Goal: Task Accomplishment & Management: Manage account settings

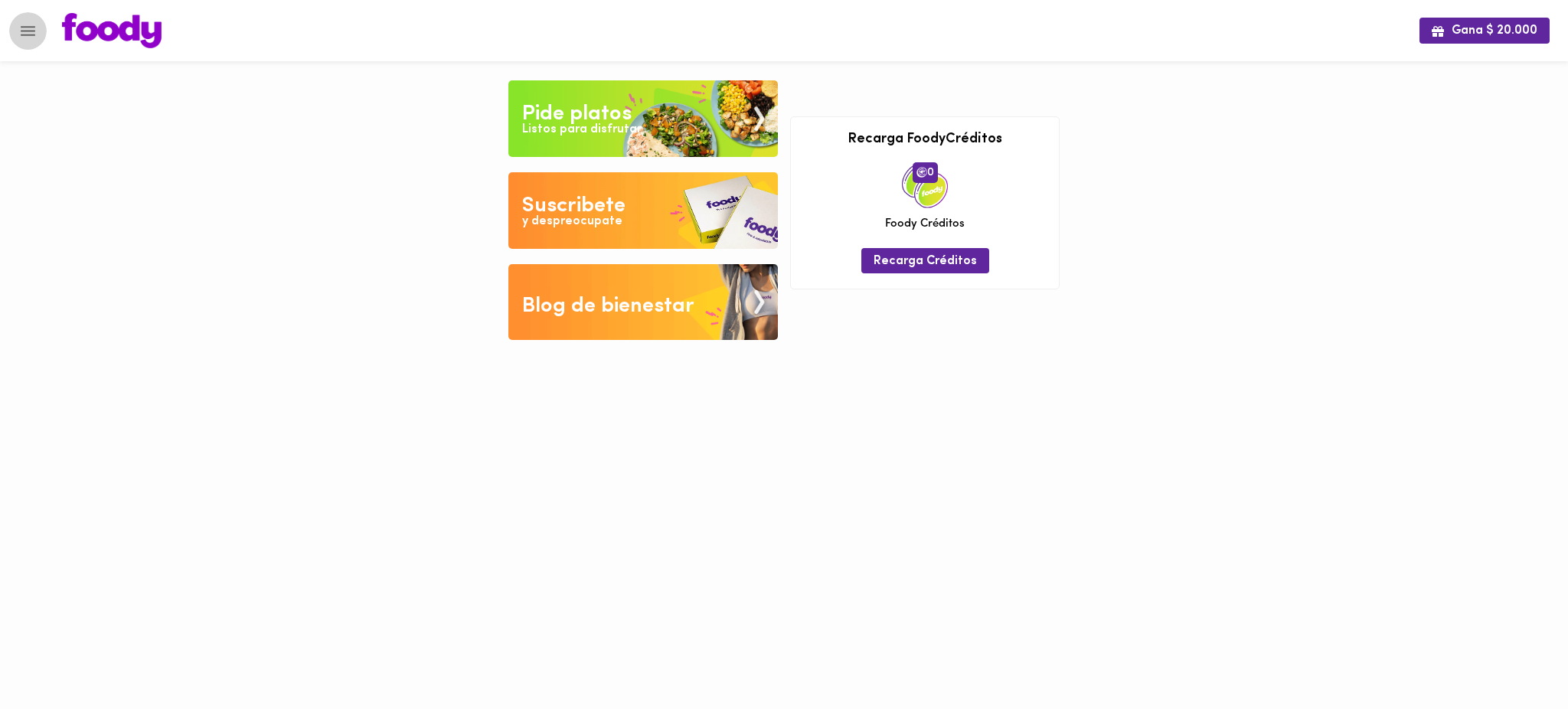
click at [22, 38] on icon "Menu" at bounding box center [28, 30] width 19 height 19
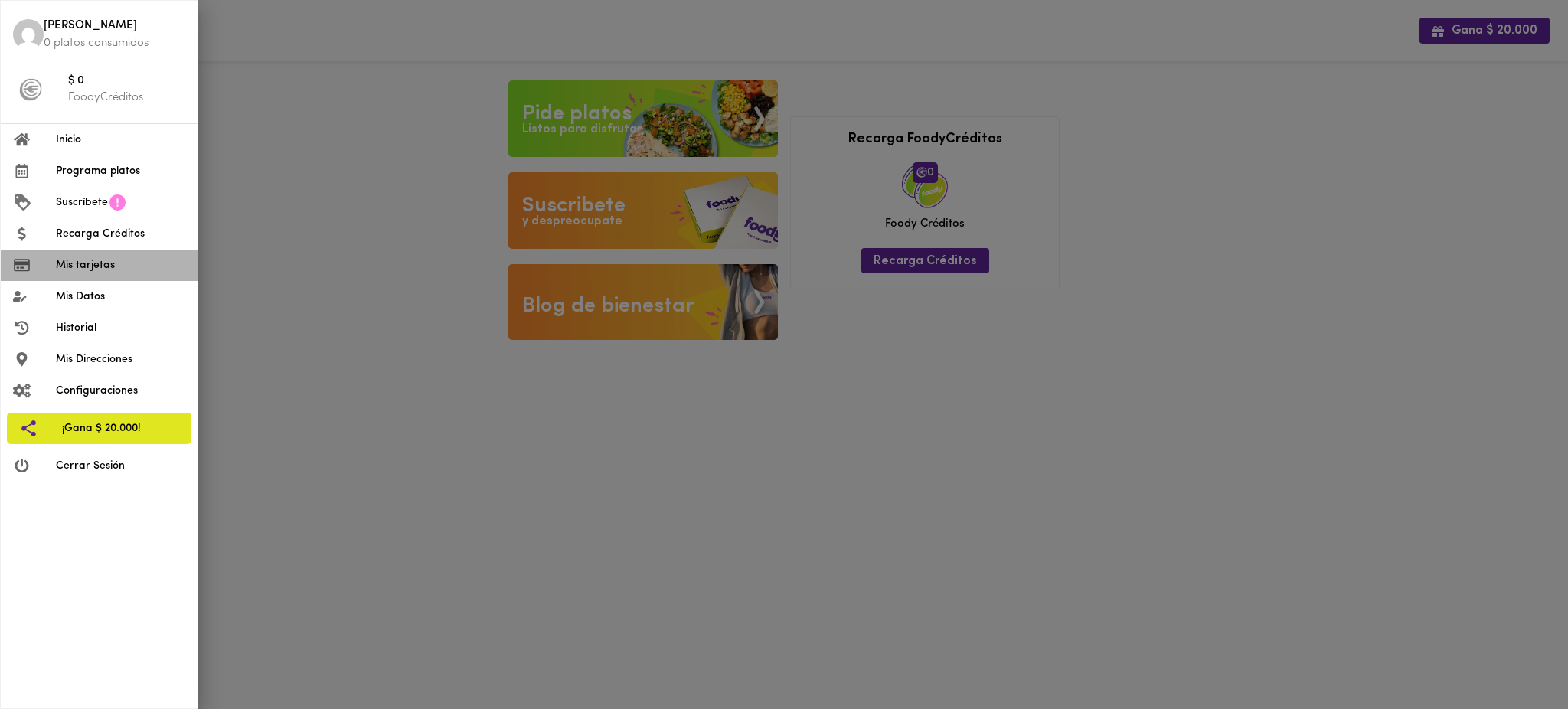
click at [114, 264] on span "Mis tarjetas" at bounding box center [120, 265] width 130 height 16
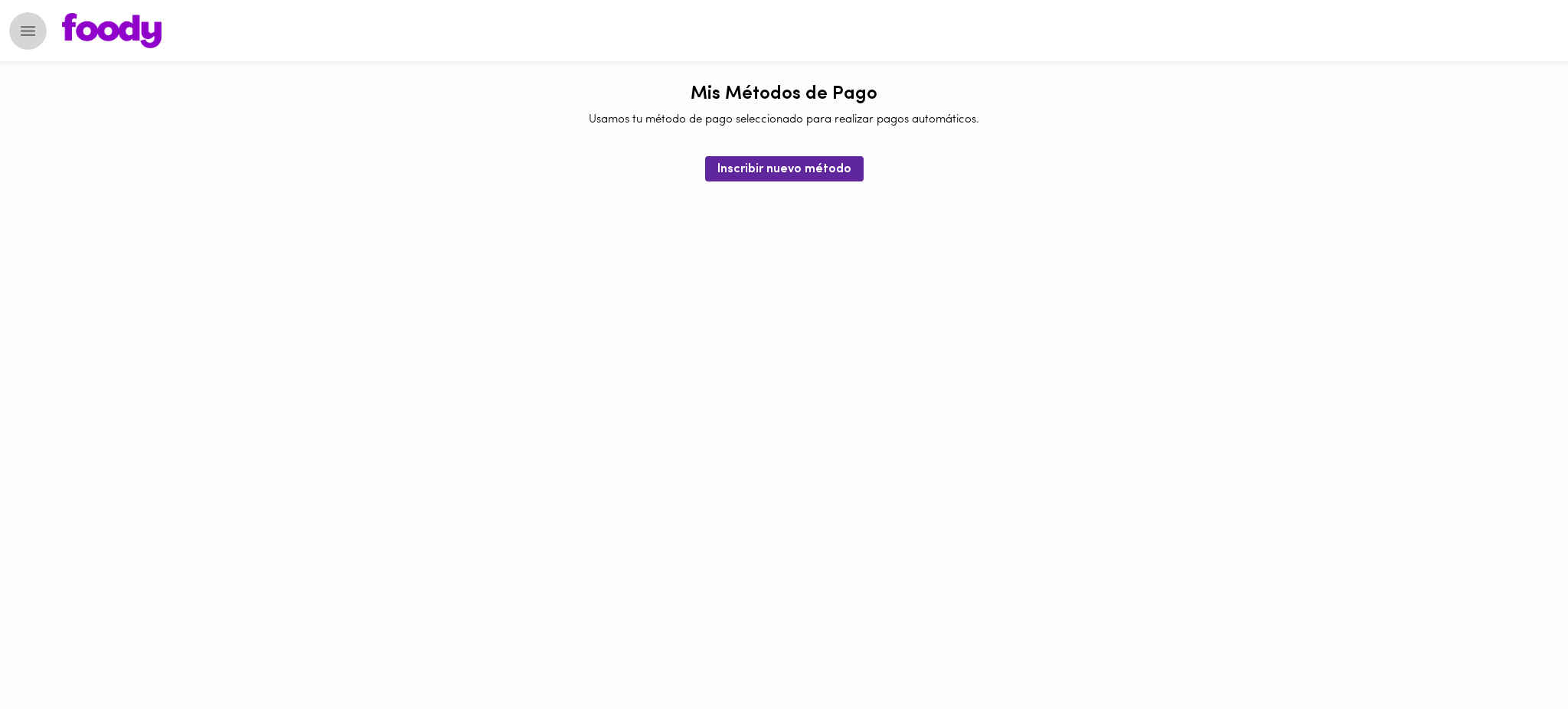
click at [32, 32] on icon "Menu" at bounding box center [28, 30] width 19 height 19
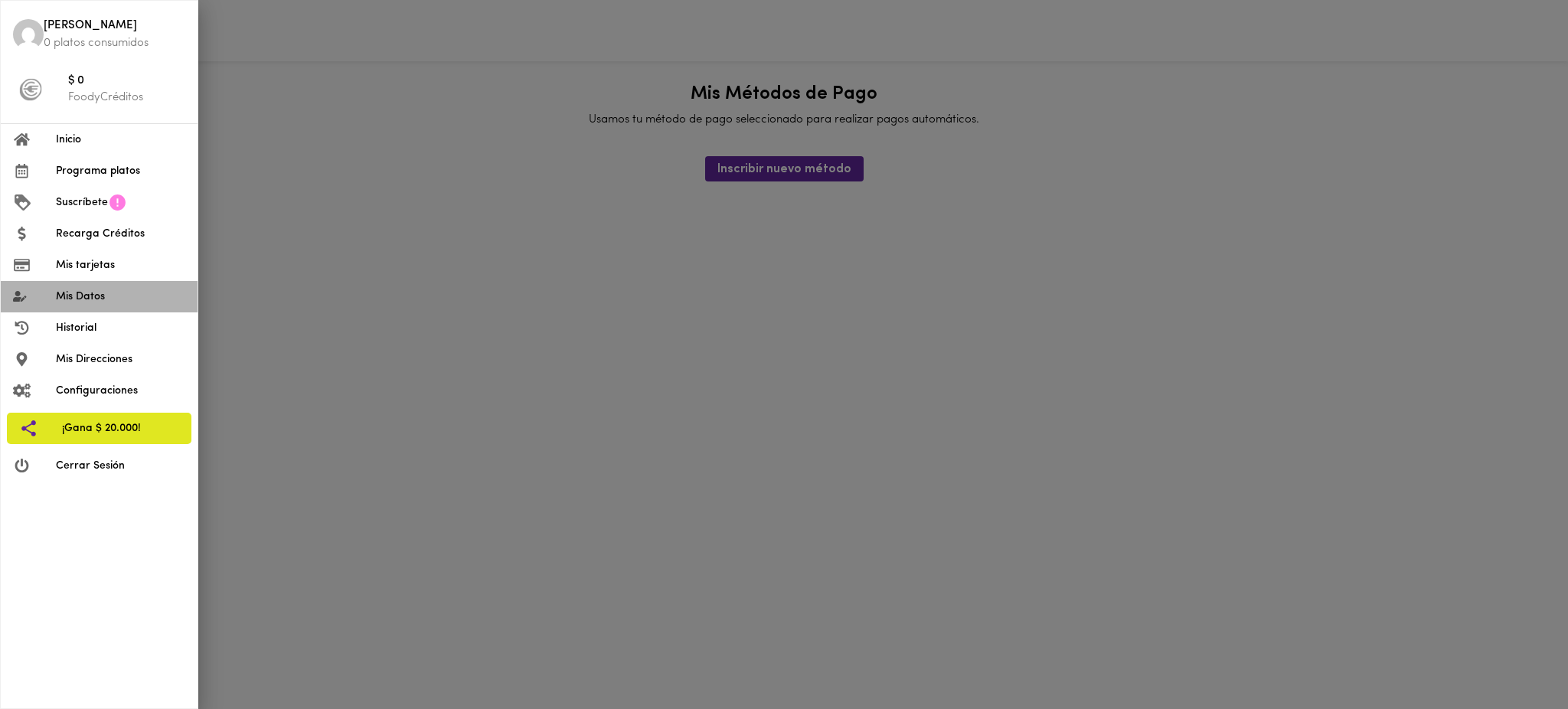
click at [114, 296] on span "Mis Datos" at bounding box center [120, 296] width 130 height 16
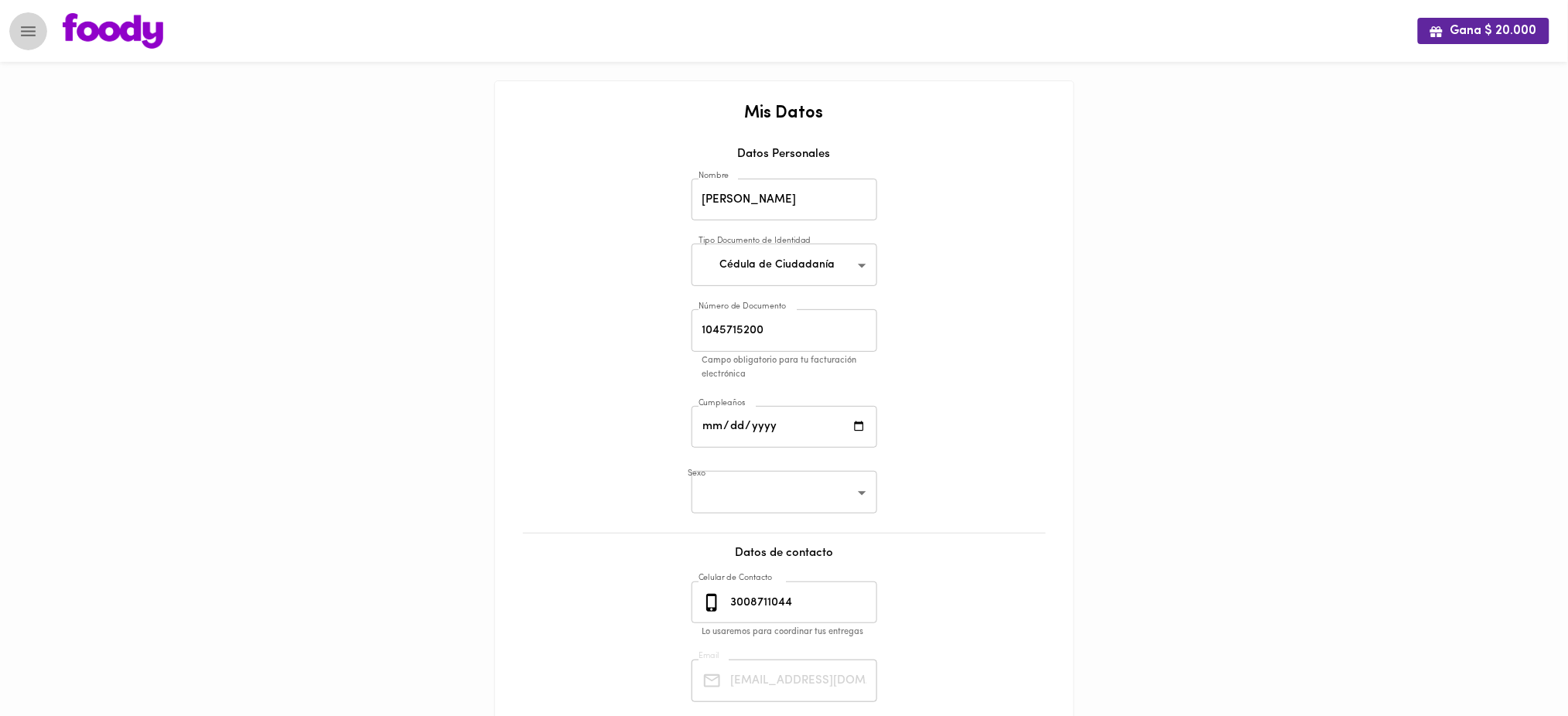
click at [30, 25] on icon "Menu" at bounding box center [28, 31] width 20 height 20
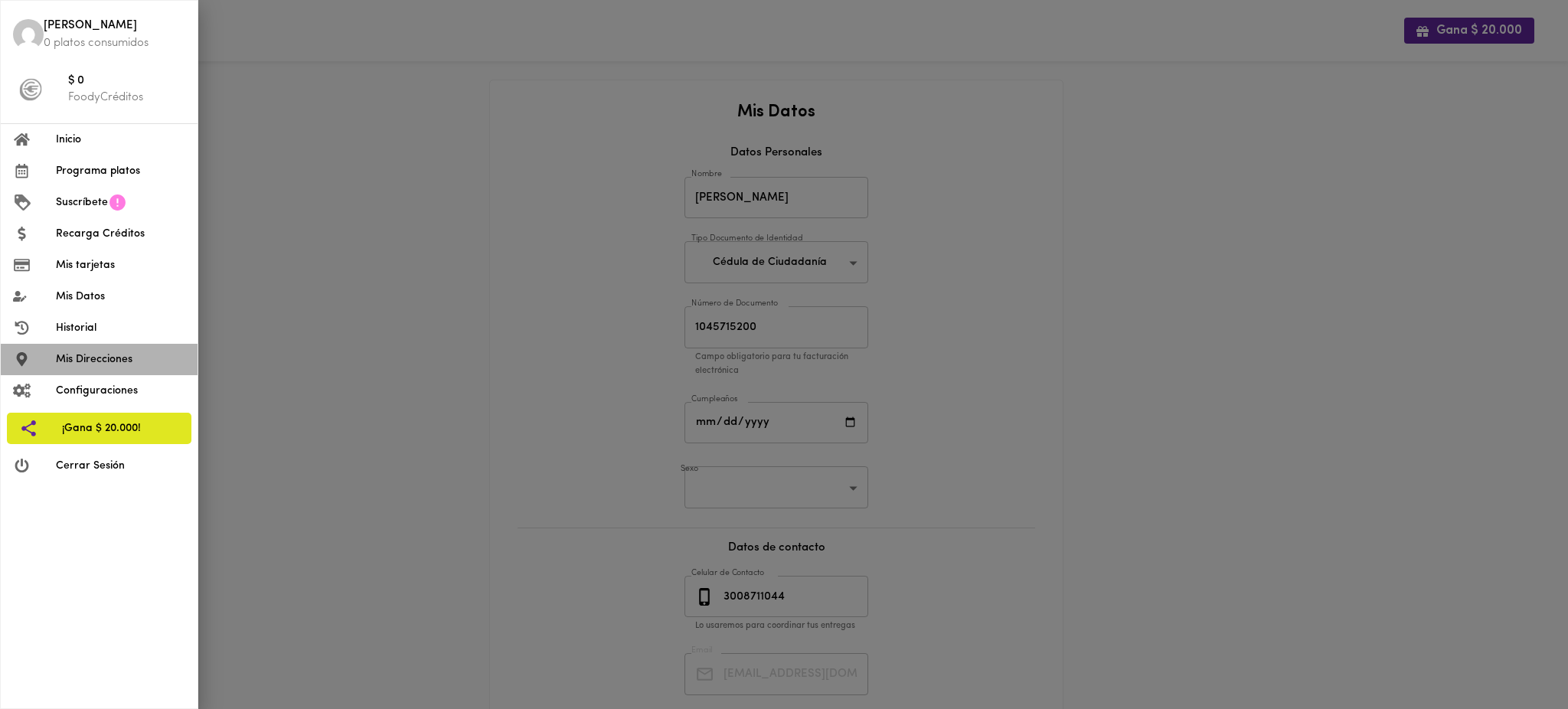
click at [94, 360] on span "Mis Direcciones" at bounding box center [120, 359] width 130 height 16
